Goal: Task Accomplishment & Management: Complete application form

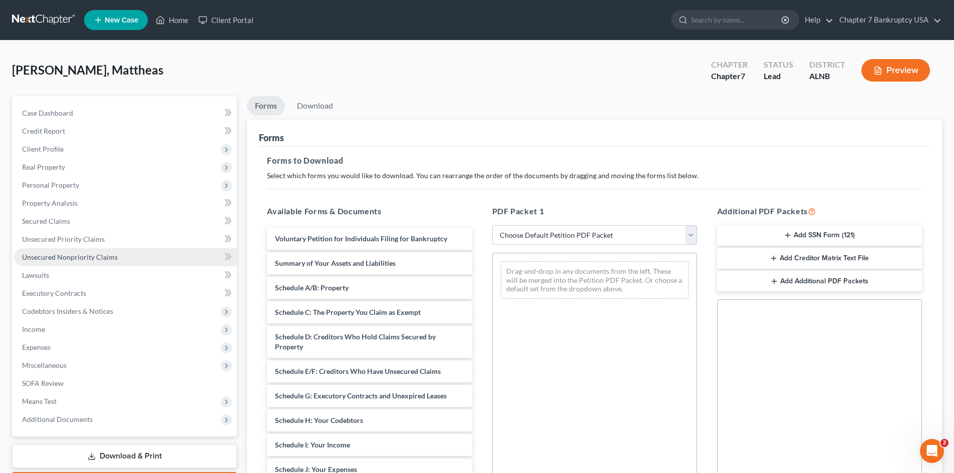
click at [82, 260] on span "Unsecured Nonpriority Claims" at bounding box center [70, 257] width 96 height 9
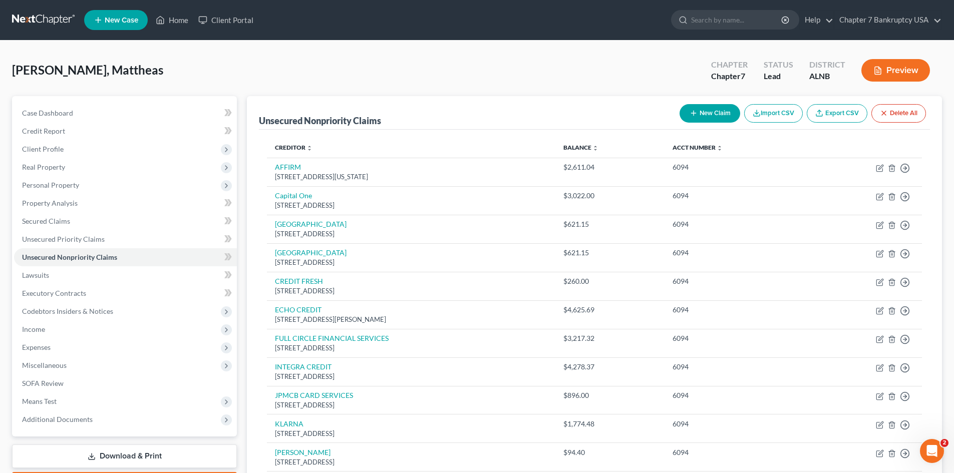
click at [702, 113] on button "New Claim" at bounding box center [710, 113] width 61 height 19
select select "0"
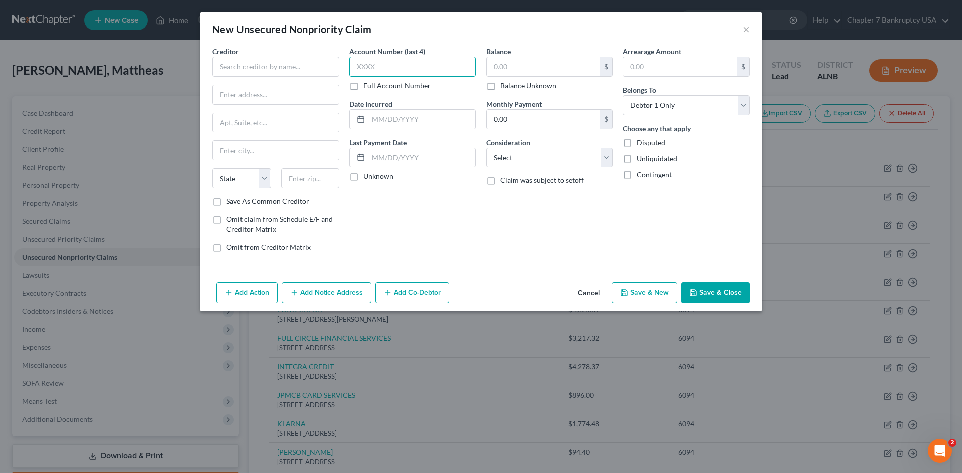
click at [385, 73] on input "text" at bounding box center [412, 67] width 127 height 20
type input "6094"
click at [251, 67] on input "text" at bounding box center [275, 67] width 127 height 20
type input "z"
type input "ZIP"
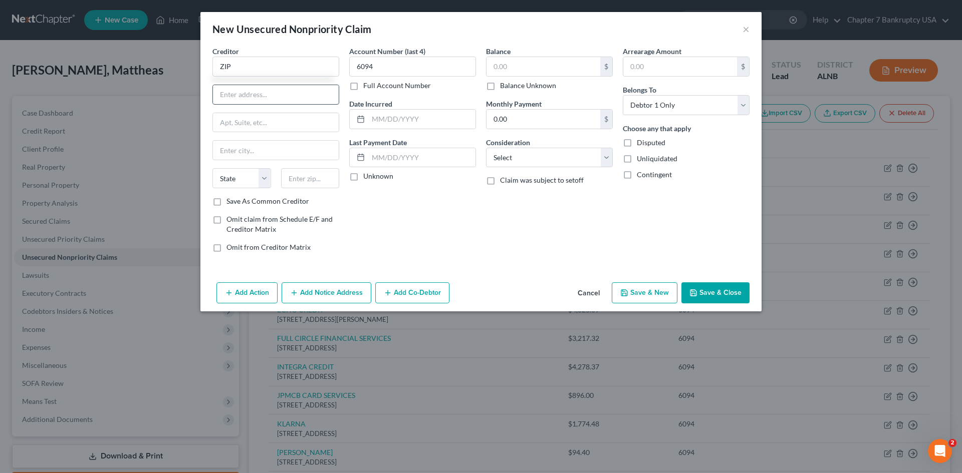
click at [255, 98] on input "text" at bounding box center [276, 94] width 126 height 19
type input "[STREET_ADDRESS]"
click at [319, 182] on input "text" at bounding box center [310, 178] width 59 height 20
type input "10003"
click at [454, 200] on div "Account Number (last 4) 6094 Full Account Number Date Incurred Last Payment Dat…" at bounding box center [412, 153] width 137 height 214
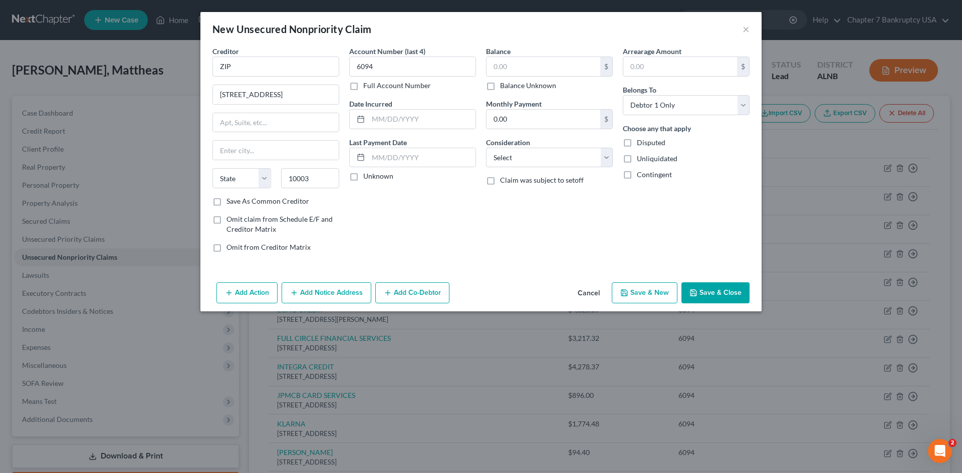
type input "[US_STATE]"
select select "35"
click at [226, 201] on label "Save As Common Creditor" at bounding box center [267, 201] width 83 height 10
click at [230, 201] on input "Save As Common Creditor" at bounding box center [233, 199] width 7 height 7
checkbox input "true"
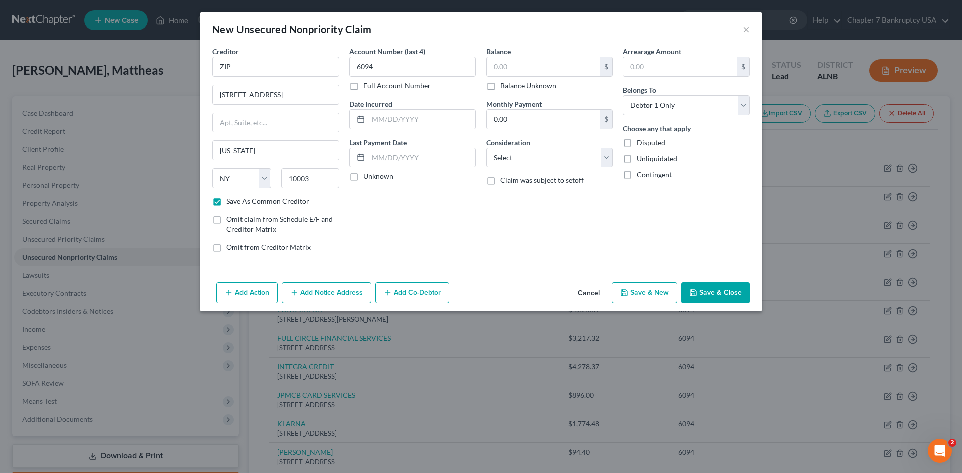
click at [363, 179] on label "Unknown" at bounding box center [378, 176] width 30 height 10
click at [367, 178] on input "Unknown" at bounding box center [370, 174] width 7 height 7
checkbox input "true"
click at [504, 72] on input "text" at bounding box center [543, 66] width 114 height 19
type input "158.50"
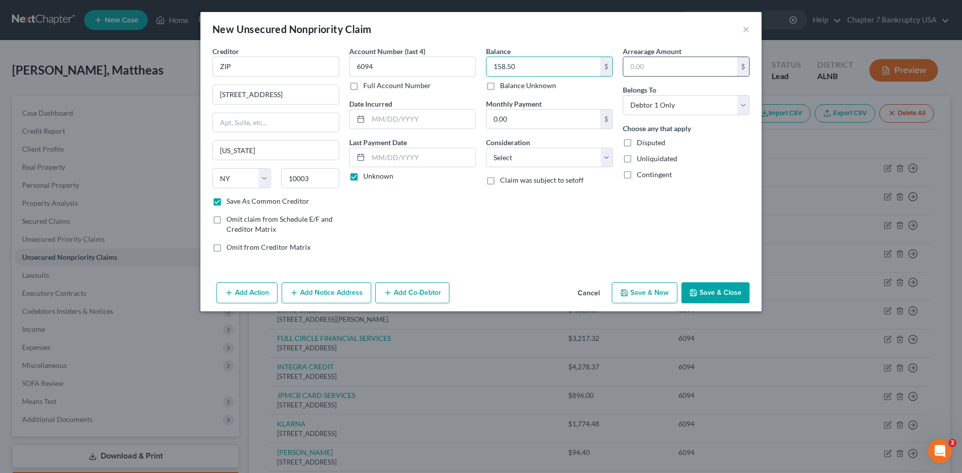
click at [650, 67] on input "text" at bounding box center [680, 66] width 114 height 19
type input "158.50"
click at [530, 160] on select "Select Cable / Satellite Services Collection Agency Credit Card Debt Debt Couns…" at bounding box center [549, 158] width 127 height 20
select select "2"
click at [486, 148] on select "Select Cable / Satellite Services Collection Agency Credit Card Debt Debt Couns…" at bounding box center [549, 158] width 127 height 20
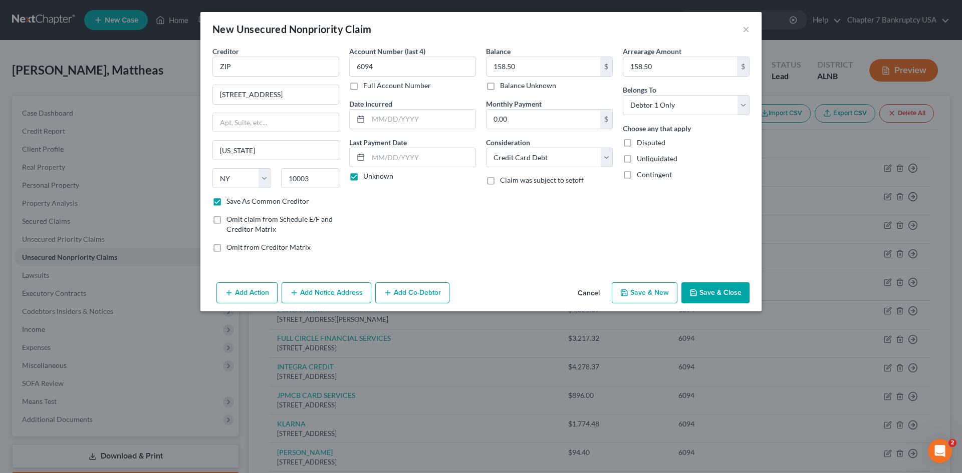
click at [714, 290] on button "Save & Close" at bounding box center [715, 293] width 68 height 21
checkbox input "false"
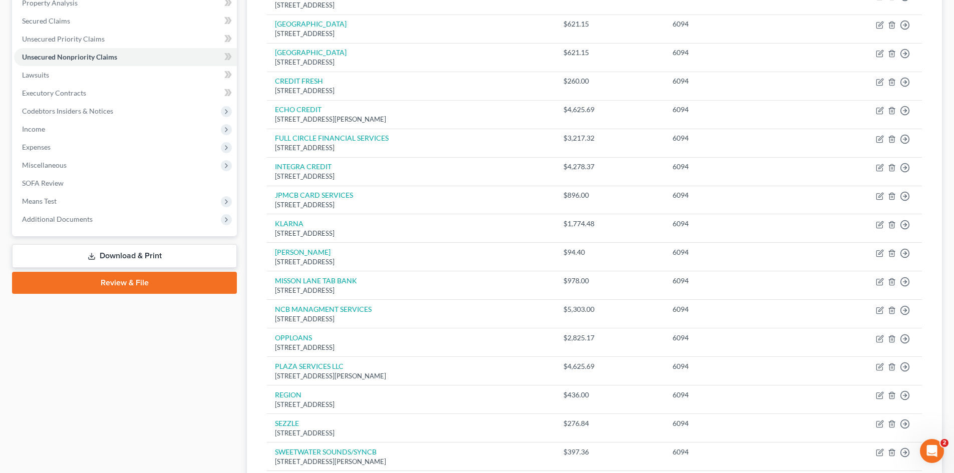
click at [111, 257] on link "Download & Print" at bounding box center [124, 256] width 225 height 24
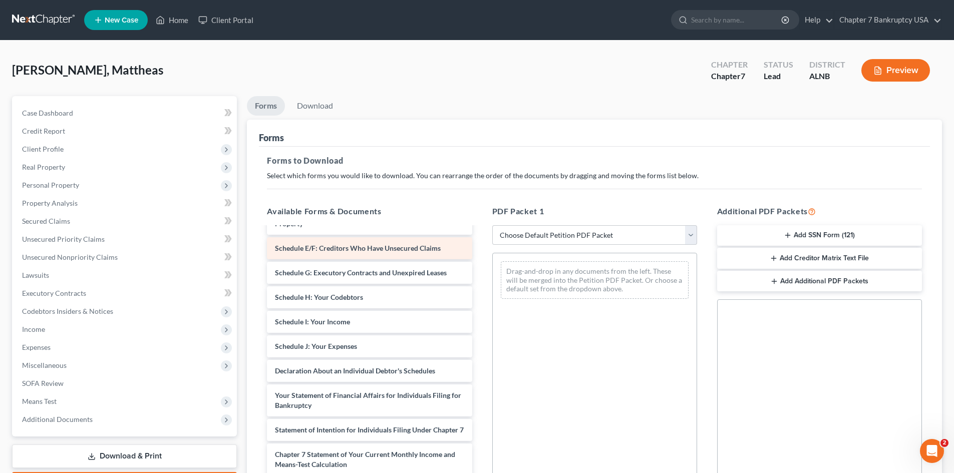
scroll to position [50, 0]
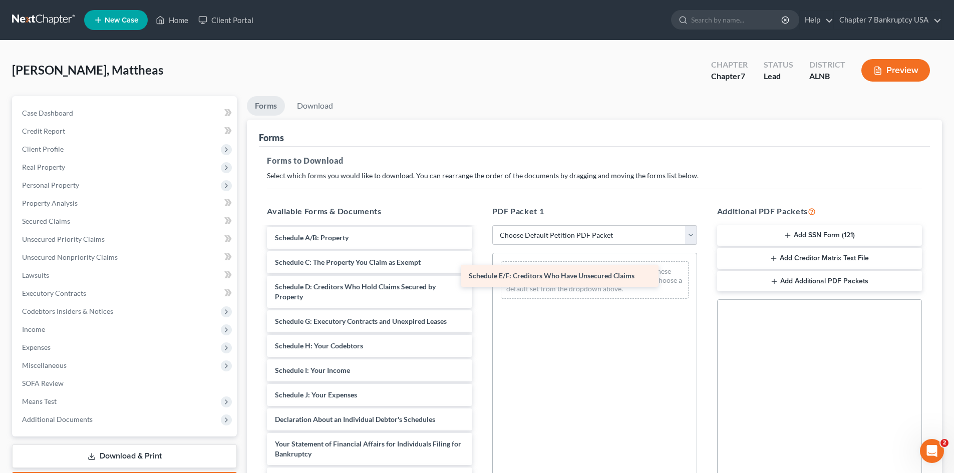
drag, startPoint x: 344, startPoint y: 322, endPoint x: 555, endPoint y: 267, distance: 218.3
click at [480, 267] on div "Schedule E/F: Creditors Who Have Unsecured Claims Voluntary Petition for Indivi…" at bounding box center [369, 405] width 221 height 455
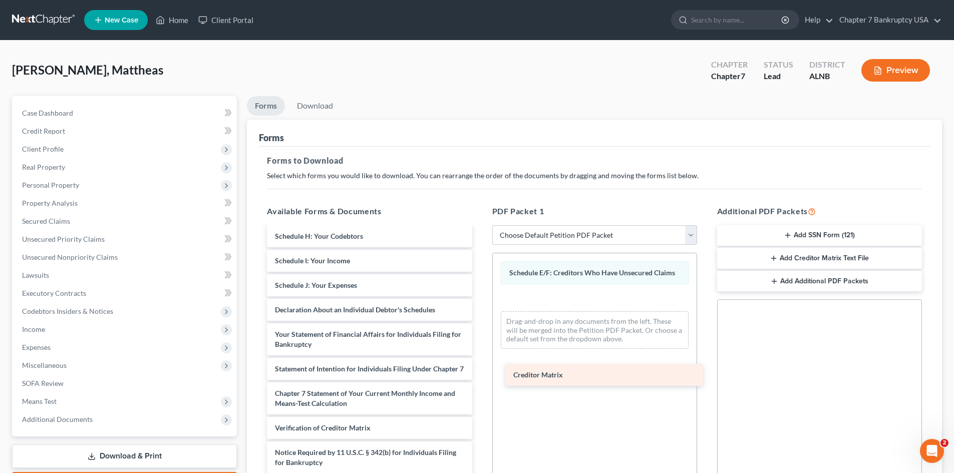
scroll to position [170, 0]
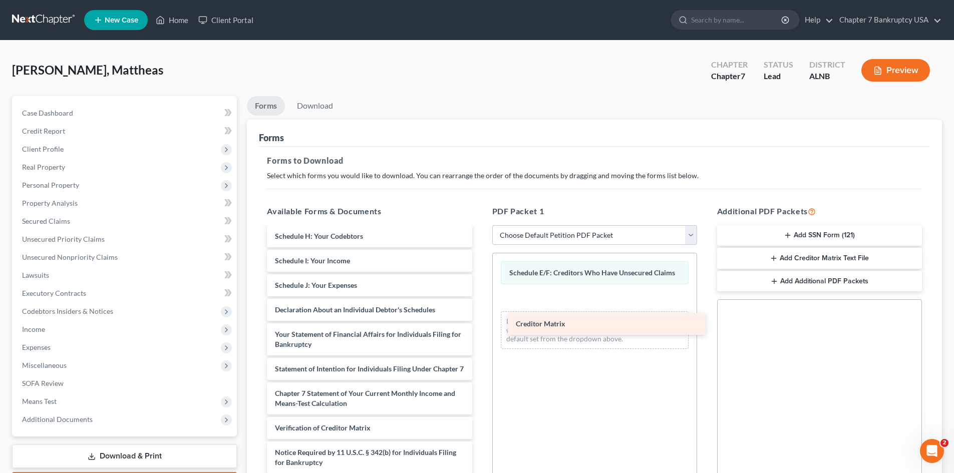
drag, startPoint x: 351, startPoint y: 403, endPoint x: 603, endPoint y: 299, distance: 272.0
click at [480, 299] on div "Creditor Matrix Voluntary Petition for Individuals Filing for Bankruptcy Summar…" at bounding box center [369, 283] width 221 height 430
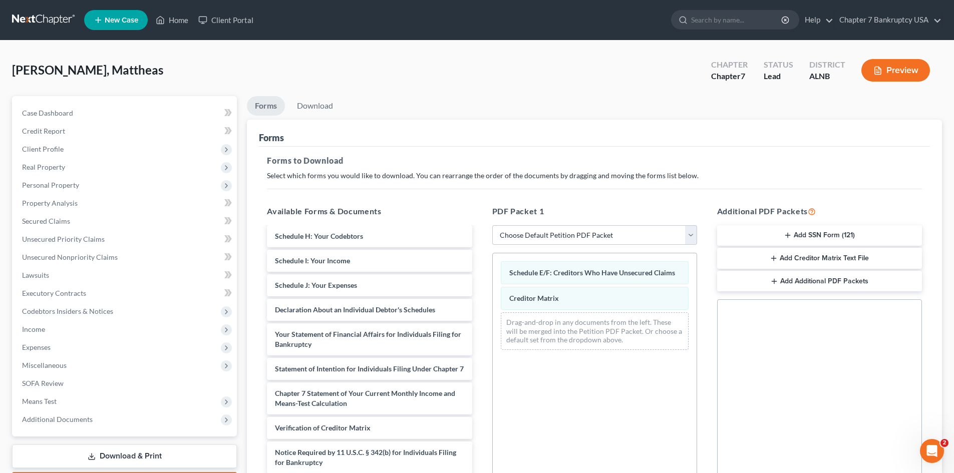
scroll to position [145, 0]
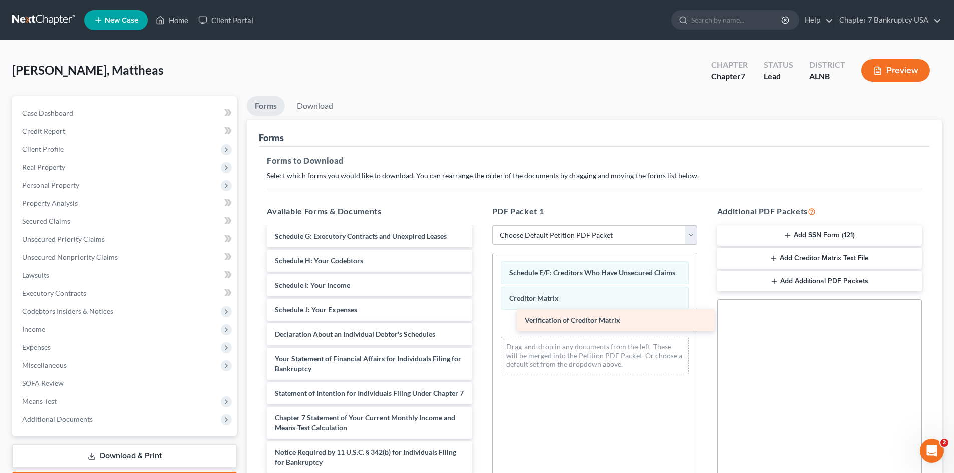
drag, startPoint x: 353, startPoint y: 427, endPoint x: 603, endPoint y: 320, distance: 272.2
click at [480, 320] on div "Verification of Creditor Matrix Voluntary Petition for Individuals Filing for B…" at bounding box center [369, 296] width 221 height 406
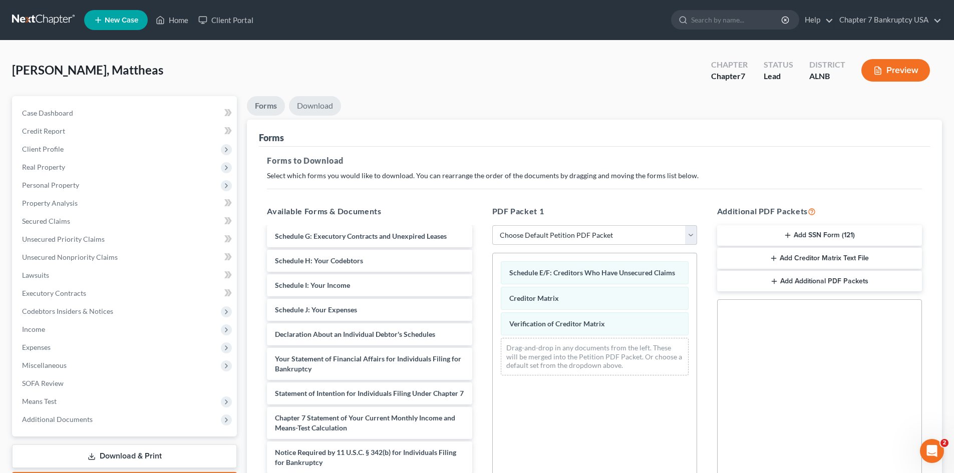
click at [330, 109] on link "Download" at bounding box center [315, 106] width 52 height 20
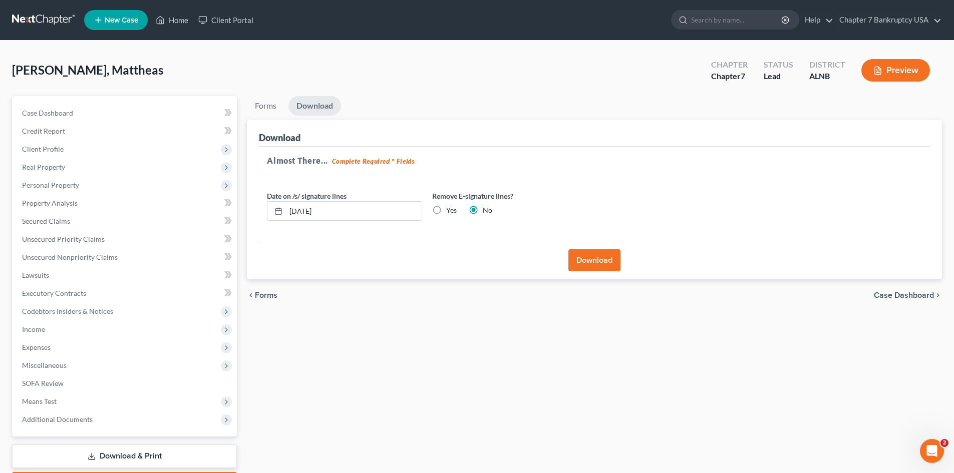
click at [446, 210] on label "Yes" at bounding box center [451, 210] width 11 height 10
click at [450, 210] on input "Yes" at bounding box center [453, 208] width 7 height 7
radio input "true"
radio input "false"
click at [307, 209] on input "[DATE]" at bounding box center [354, 211] width 136 height 19
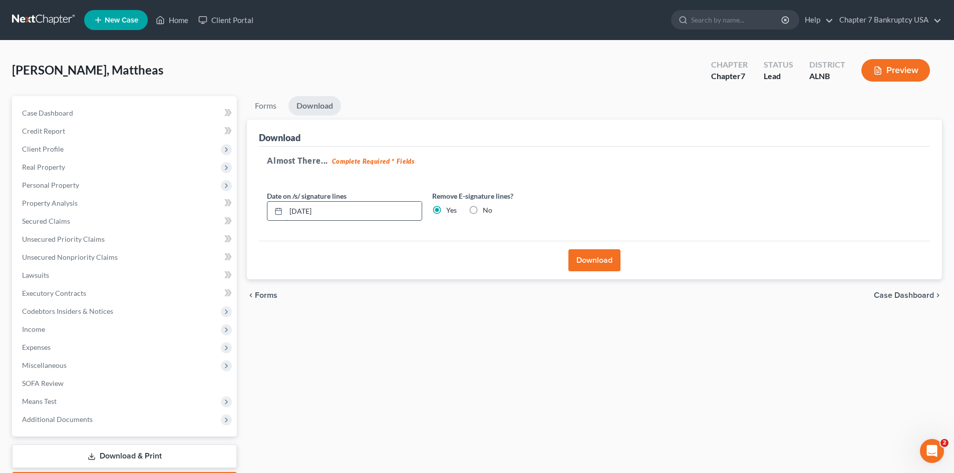
click at [310, 210] on input "[DATE]" at bounding box center [354, 211] width 136 height 19
click at [307, 211] on input "[DATE]" at bounding box center [354, 211] width 136 height 19
click at [306, 210] on input "[DATE]" at bounding box center [354, 211] width 136 height 19
click at [308, 211] on input "[DATE]" at bounding box center [354, 211] width 136 height 19
type input "1"
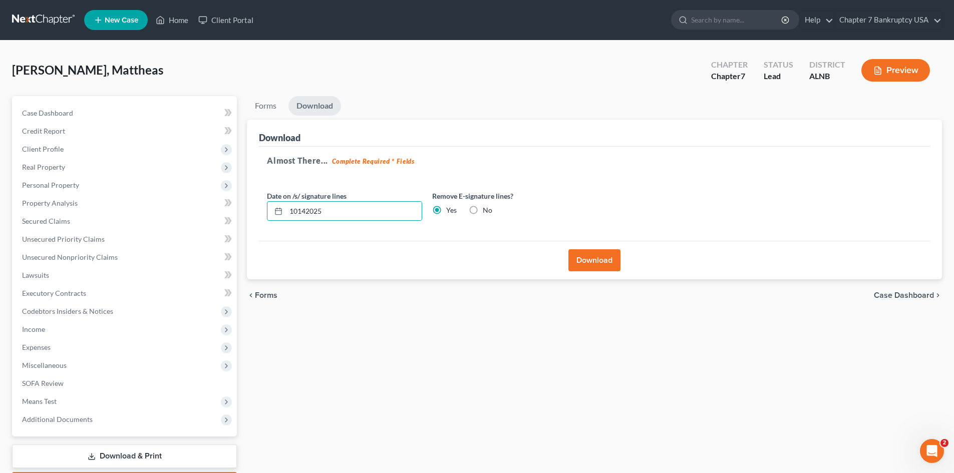
click at [316, 247] on div "Download" at bounding box center [594, 260] width 671 height 39
click at [297, 211] on input "10142025" at bounding box center [354, 211] width 136 height 19
click at [310, 210] on input "10/142025" at bounding box center [354, 211] width 136 height 19
type input "[DATE]"
click at [396, 222] on div "Date on /s/ signature lines [DATE] Remove E-signature lines? Yes No" at bounding box center [427, 210] width 331 height 39
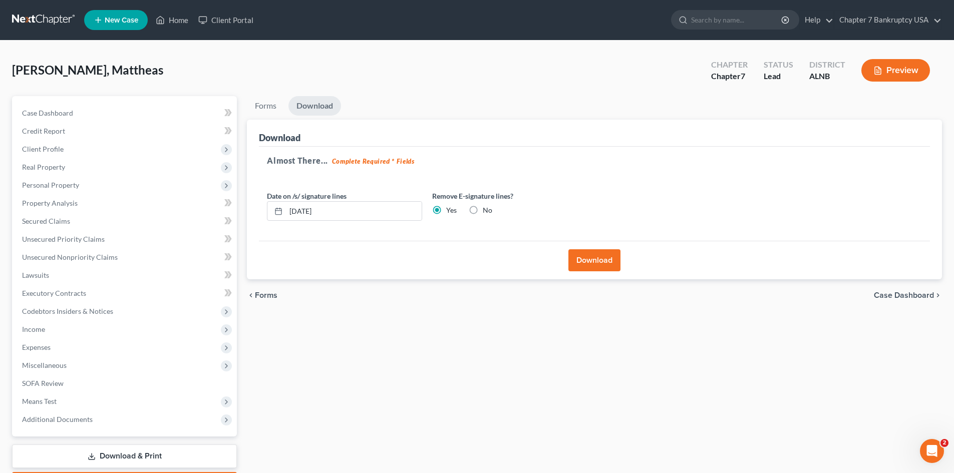
click at [584, 266] on button "Download" at bounding box center [595, 260] width 52 height 22
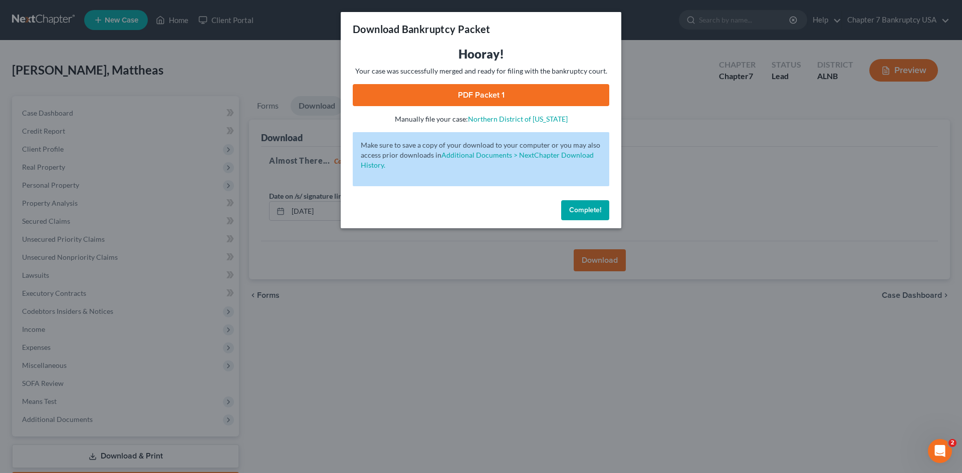
click at [531, 98] on link "PDF Packet 1" at bounding box center [481, 95] width 256 height 22
click at [596, 212] on span "Complete!" at bounding box center [585, 210] width 32 height 9
